Goal: Task Accomplishment & Management: Use online tool/utility

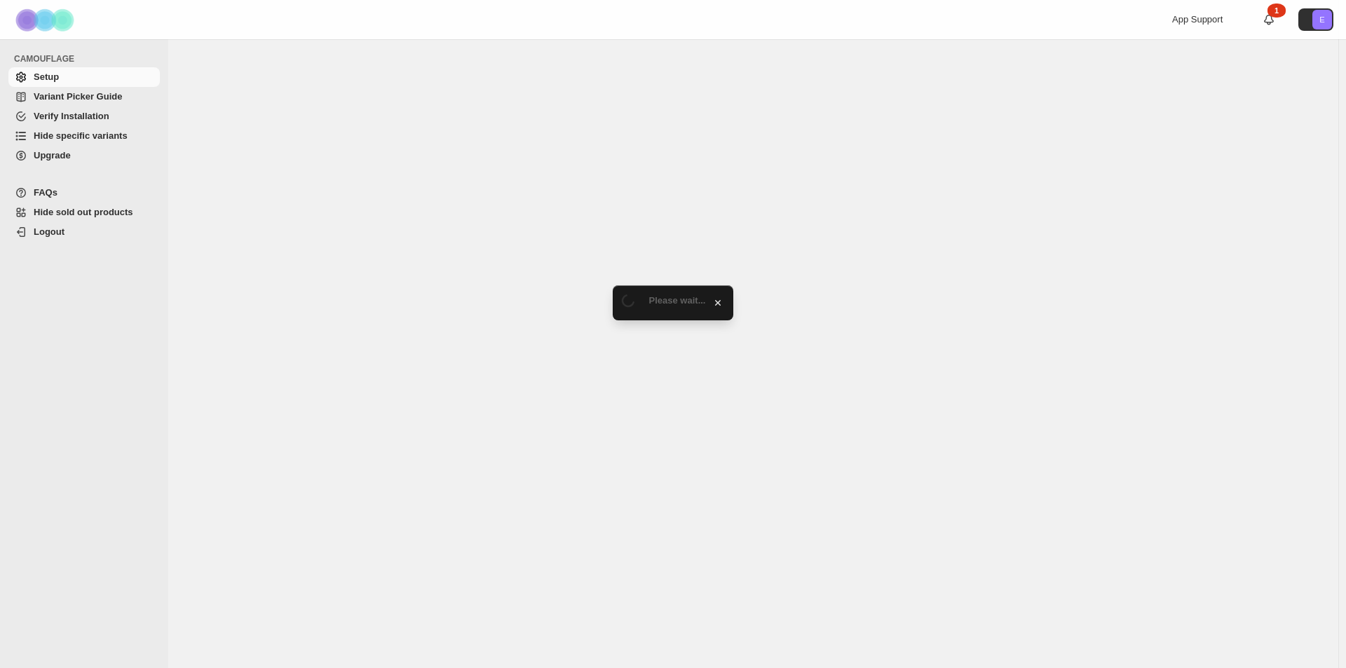
click at [56, 135] on span "Hide specific variants" at bounding box center [81, 135] width 94 height 11
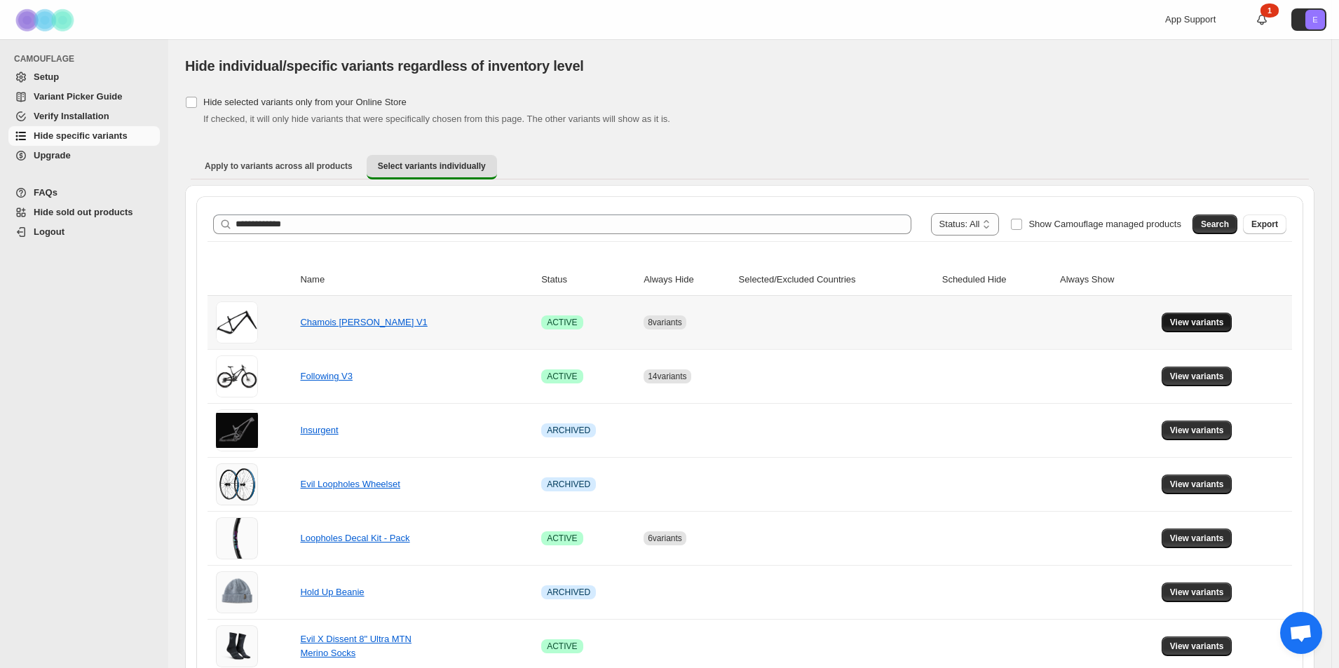
type input "**********"
click at [1192, 323] on span "View variants" at bounding box center [1197, 322] width 54 height 11
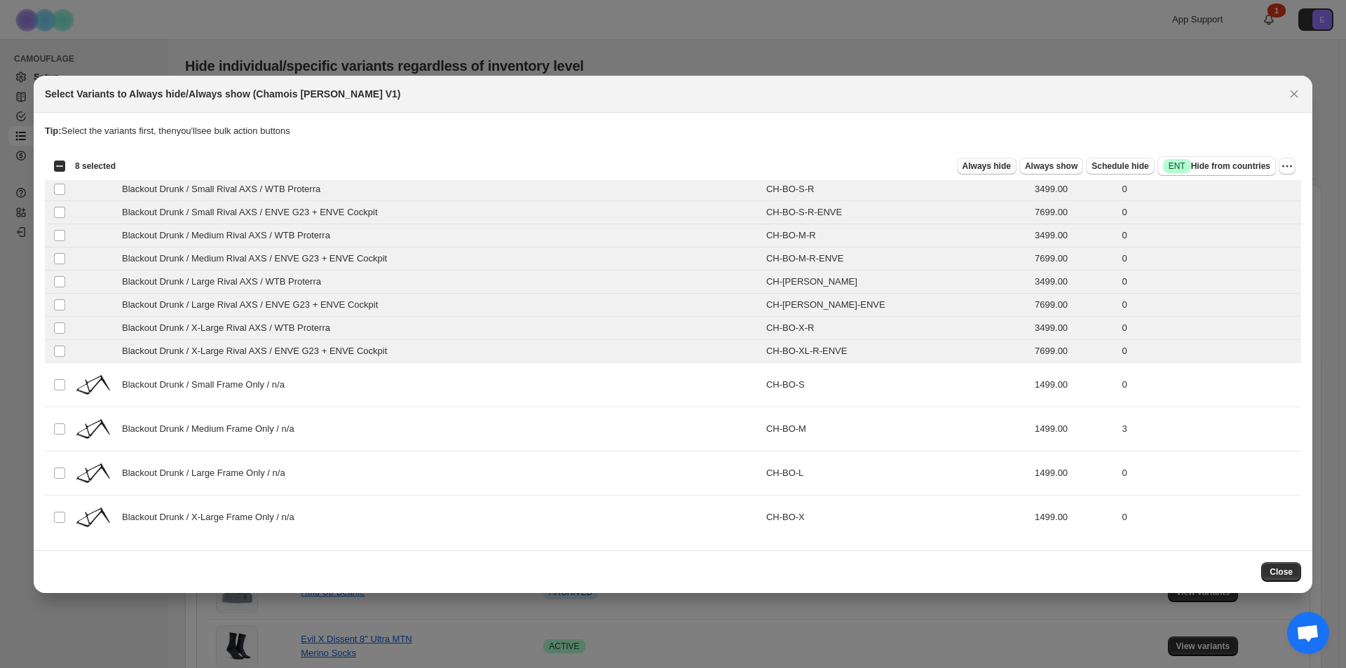
click at [1011, 165] on span "Always hide" at bounding box center [987, 166] width 48 height 11
